Goal: Transaction & Acquisition: Download file/media

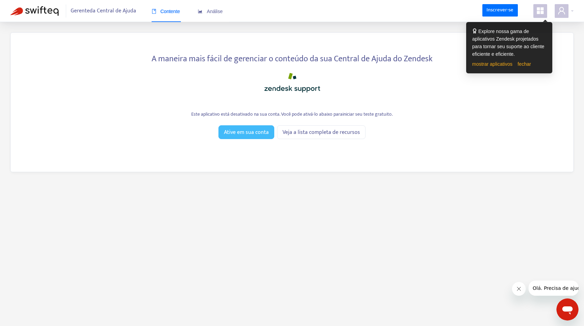
click at [253, 136] on font "Ative em sua conta" at bounding box center [246, 132] width 45 height 9
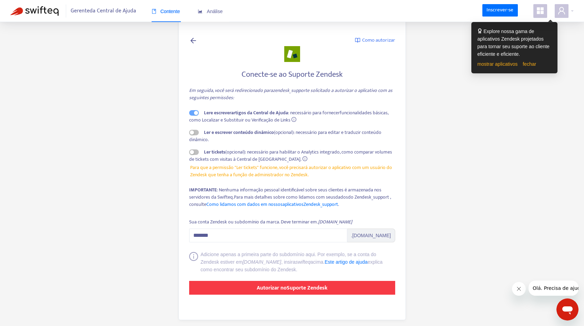
click at [309, 290] on font "Suporte Zendesk" at bounding box center [306, 287] width 41 height 9
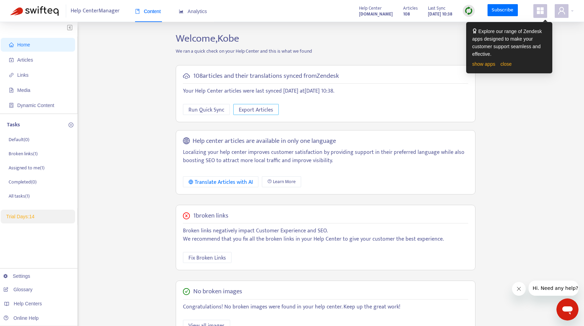
click at [268, 109] on span "Export Articles" at bounding box center [256, 110] width 34 height 9
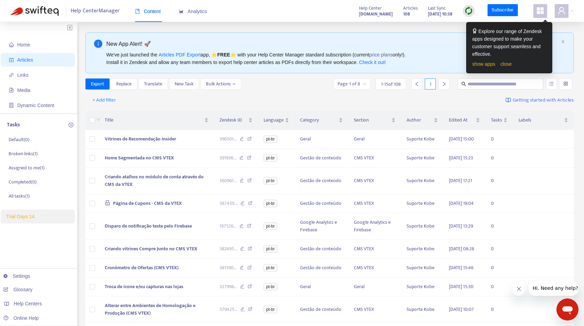
click at [367, 30] on div "Home Articles Links Media Dynamic Content Tasks Default ( 0 ) Broken links ( 1 …" at bounding box center [292, 256] width 584 height 468
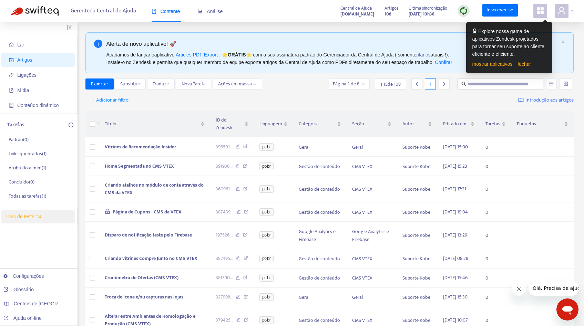
click at [295, 95] on div "+ Adicionar filtro Introdução aos artigos" at bounding box center [329, 100] width 488 height 16
click at [242, 85] on font "Ações em massa" at bounding box center [235, 84] width 34 height 8
click at [323, 94] on div "+ Adicionar filtro Introdução aos artigos" at bounding box center [329, 100] width 488 height 16
click at [565, 85] on input "search" at bounding box center [565, 84] width 5 height 10
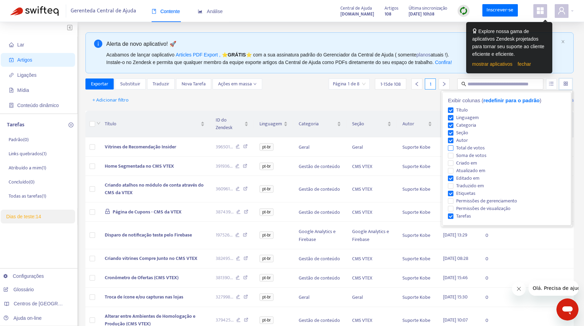
click at [459, 147] on font "Total de votos" at bounding box center [470, 148] width 29 height 8
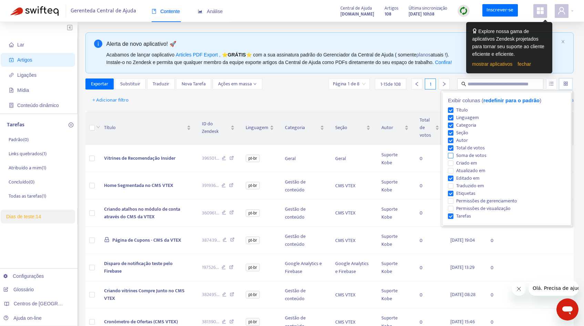
click at [457, 157] on font "Soma de votos" at bounding box center [471, 156] width 30 height 8
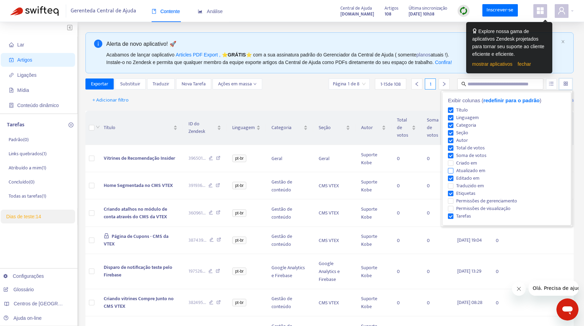
drag, startPoint x: 458, startPoint y: 163, endPoint x: 458, endPoint y: 167, distance: 4.8
click at [458, 163] on font "Criado em" at bounding box center [466, 163] width 21 height 8
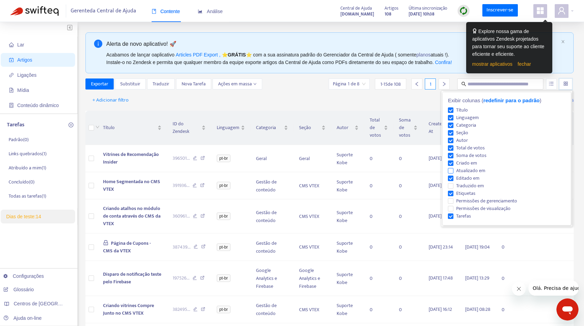
click at [458, 170] on font "Atualizado em" at bounding box center [470, 171] width 29 height 8
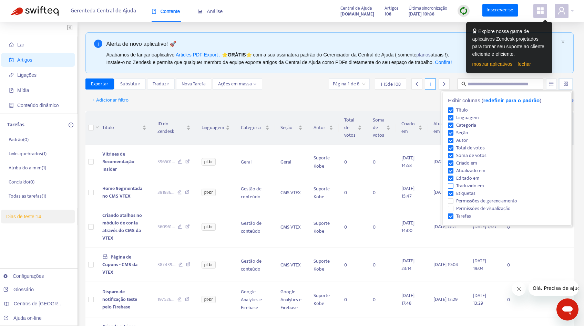
click at [457, 182] on font "Traduzido em" at bounding box center [470, 186] width 28 height 8
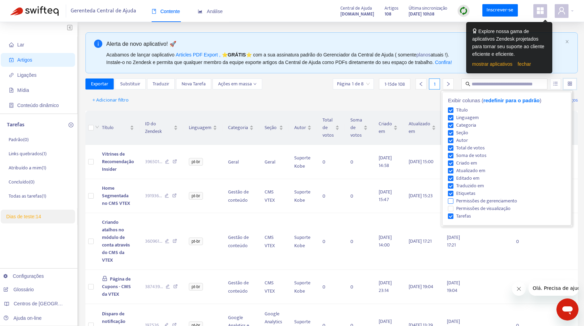
click at [458, 203] on font "Permissões de gerenciamento" at bounding box center [486, 201] width 61 height 8
click at [458, 211] on font "Permissões de visualização" at bounding box center [483, 209] width 54 height 8
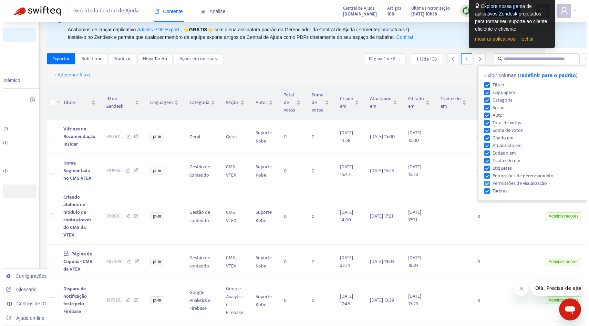
scroll to position [0, 41]
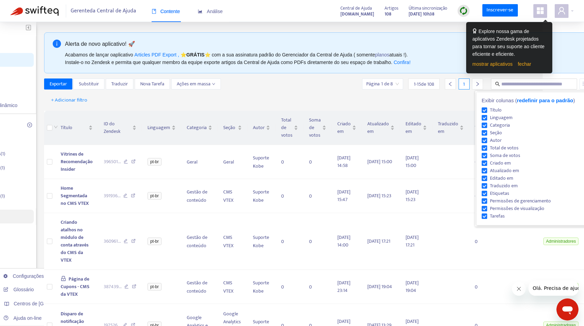
click at [301, 81] on div "Exportar Substituir Traduzir Nova Tarefa Ações em massa Página 1 de 8 1 - 15 de…" at bounding box center [325, 84] width 563 height 11
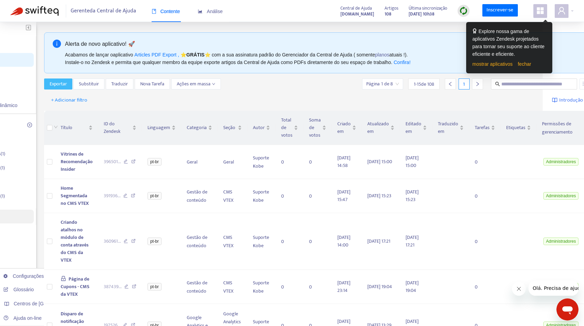
click at [53, 85] on font "Exportar" at bounding box center [58, 84] width 17 height 8
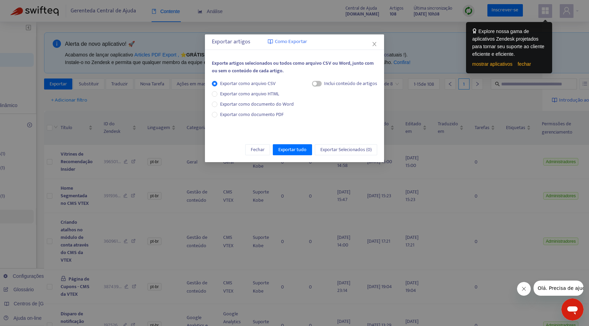
click at [325, 83] on font "Inclui conteúdo de artigos" at bounding box center [350, 84] width 53 height 8
click at [318, 81] on span "button" at bounding box center [317, 84] width 10 height 6
click at [333, 111] on div "Inclui conteúdo de artigos Conteúdo de texto simples Conteúdo HTML" at bounding box center [339, 103] width 76 height 46
click at [332, 108] on font "Conteúdo HTML" at bounding box center [333, 107] width 33 height 8
click at [278, 149] on font "Exportar tudo" at bounding box center [292, 150] width 28 height 8
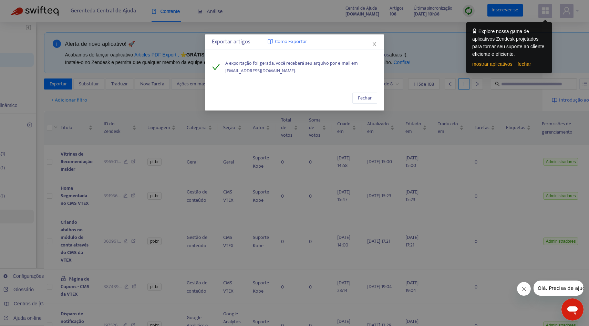
click at [248, 72] on font "saas@kobe.io." at bounding box center [260, 71] width 71 height 8
drag, startPoint x: 252, startPoint y: 71, endPoint x: 223, endPoint y: 73, distance: 29.0
click at [223, 73] on div "A exportação foi gerada. Você receberá seu arquivo por e-mail em saas@kobe.io." at bounding box center [294, 67] width 165 height 15
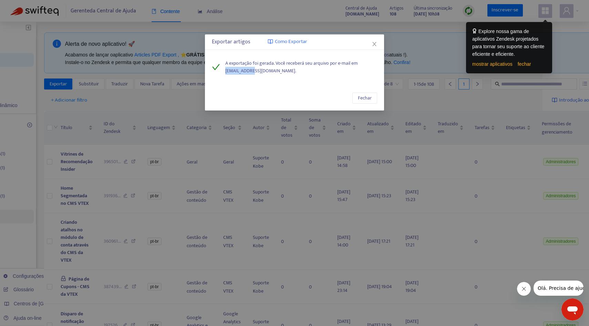
copy font "saas@kobe.io"
click at [374, 42] on icon "fechar" at bounding box center [375, 44] width 6 height 6
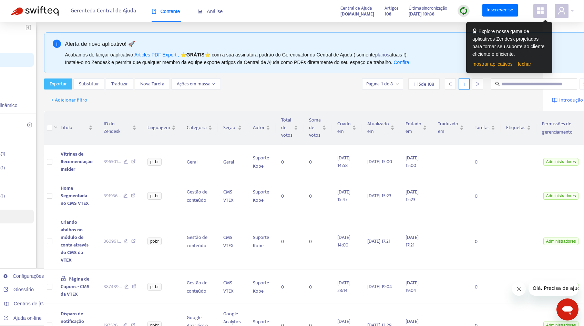
click at [61, 86] on font "Exportar" at bounding box center [58, 84] width 17 height 8
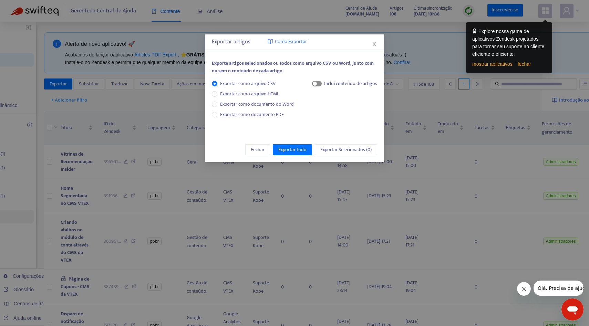
click at [319, 83] on span "button" at bounding box center [317, 84] width 10 height 6
click at [291, 149] on font "Exportar tudo" at bounding box center [292, 150] width 28 height 8
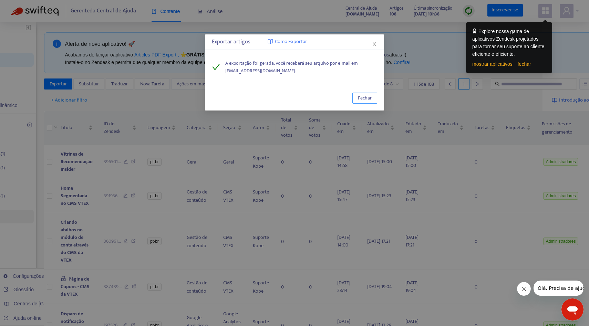
click at [366, 99] on font "Fechar" at bounding box center [365, 98] width 14 height 8
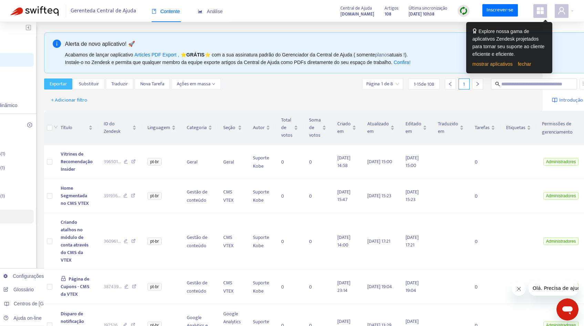
click at [70, 82] on button "Exportar" at bounding box center [58, 84] width 28 height 11
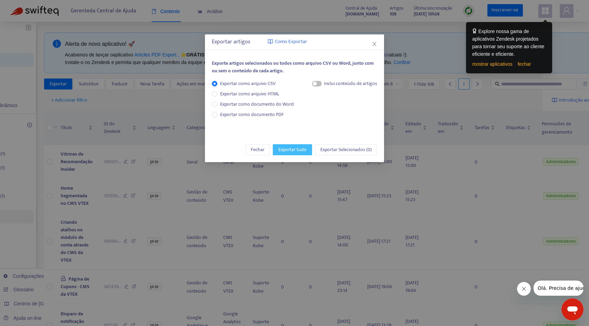
click at [296, 152] on font "Exportar tudo" at bounding box center [292, 150] width 28 height 8
